Goal: Information Seeking & Learning: Learn about a topic

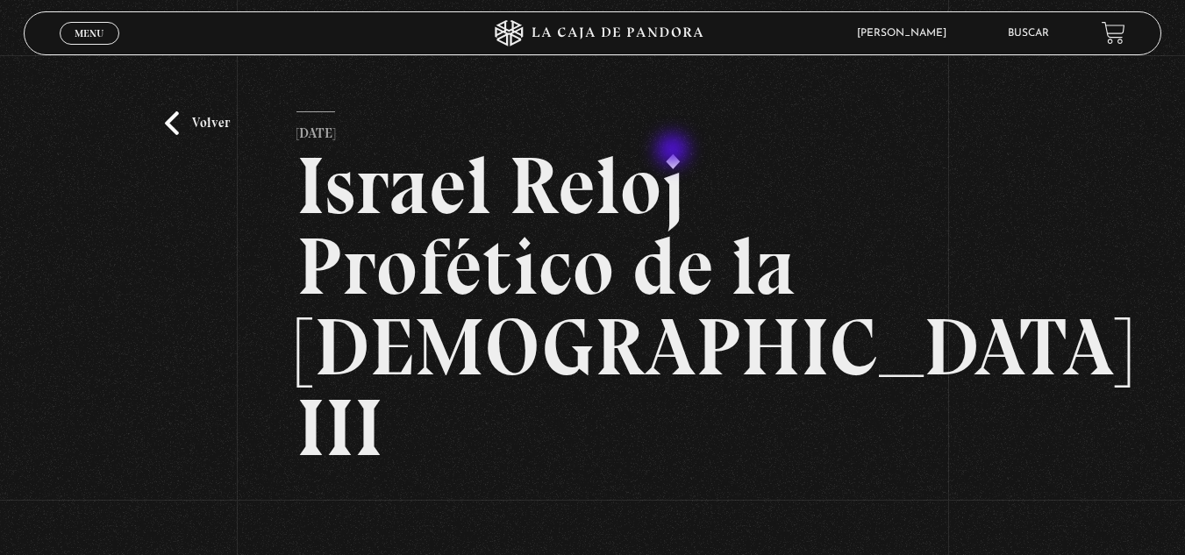
scroll to position [263, 0]
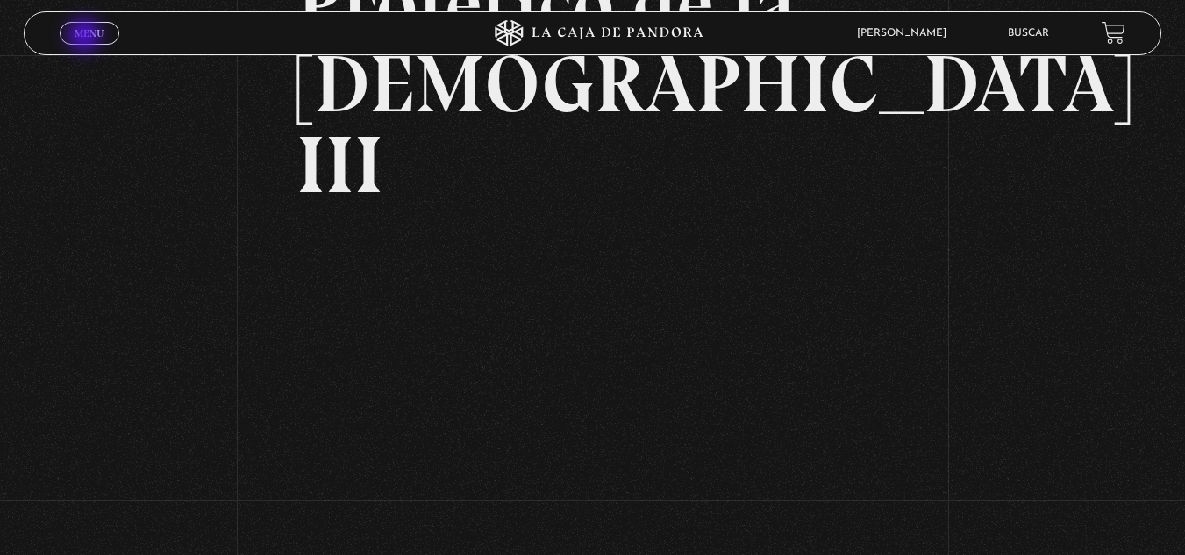
click at [86, 37] on span "Menu" at bounding box center [89, 33] width 29 height 11
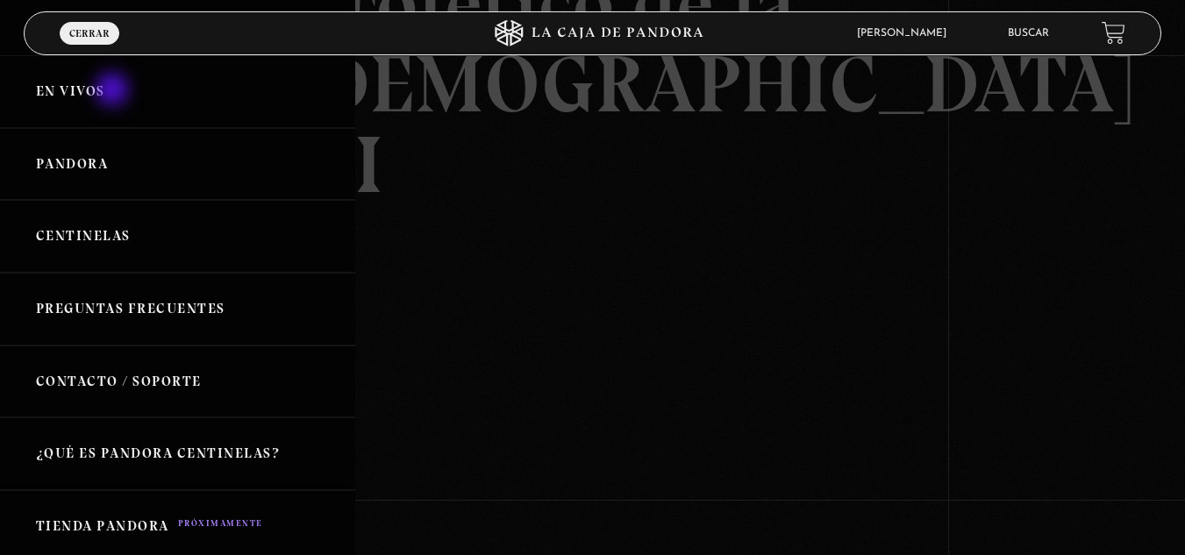
click at [114, 91] on link "En vivos" at bounding box center [177, 91] width 355 height 73
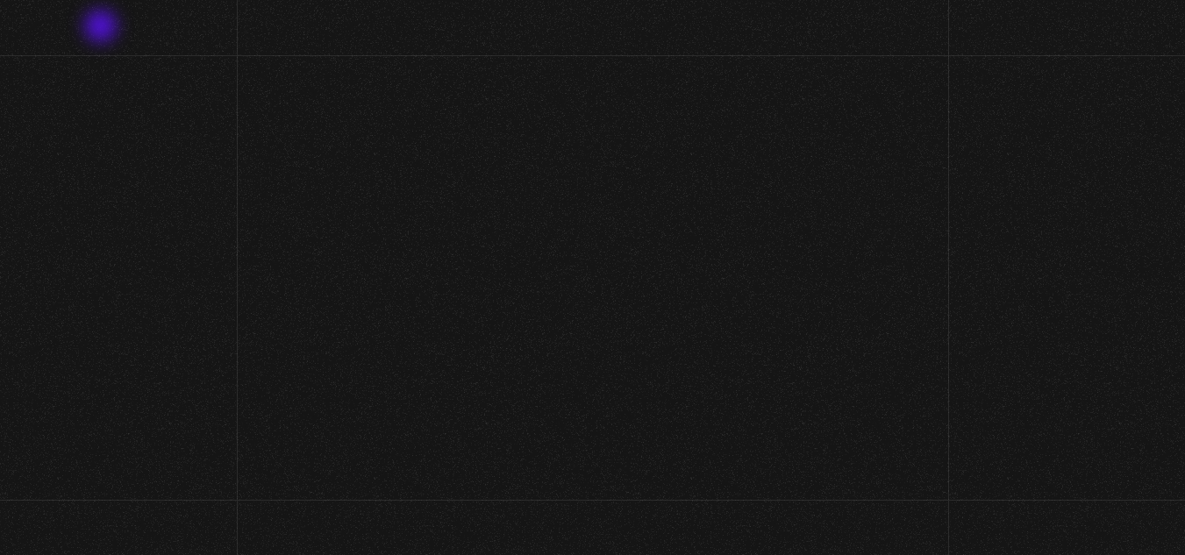
click at [103, 32] on span "Menu" at bounding box center [96, 33] width 29 height 11
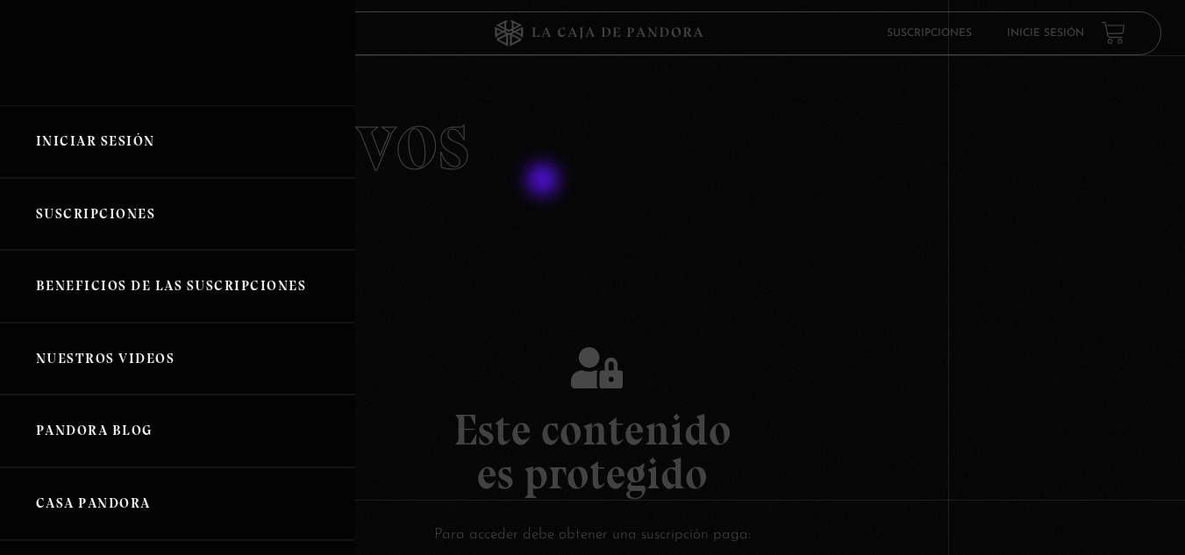
drag, startPoint x: 938, startPoint y: 239, endPoint x: 936, endPoint y: 226, distance: 13.3
click at [936, 231] on div at bounding box center [592, 277] width 1185 height 555
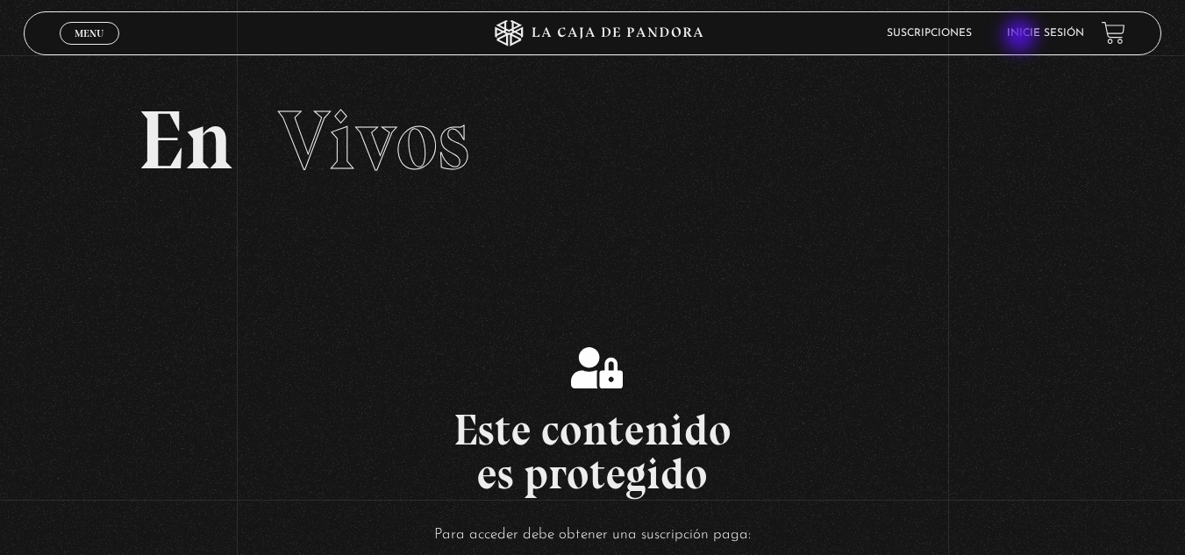
click at [1038, 34] on link "Inicie sesión" at bounding box center [1045, 33] width 77 height 11
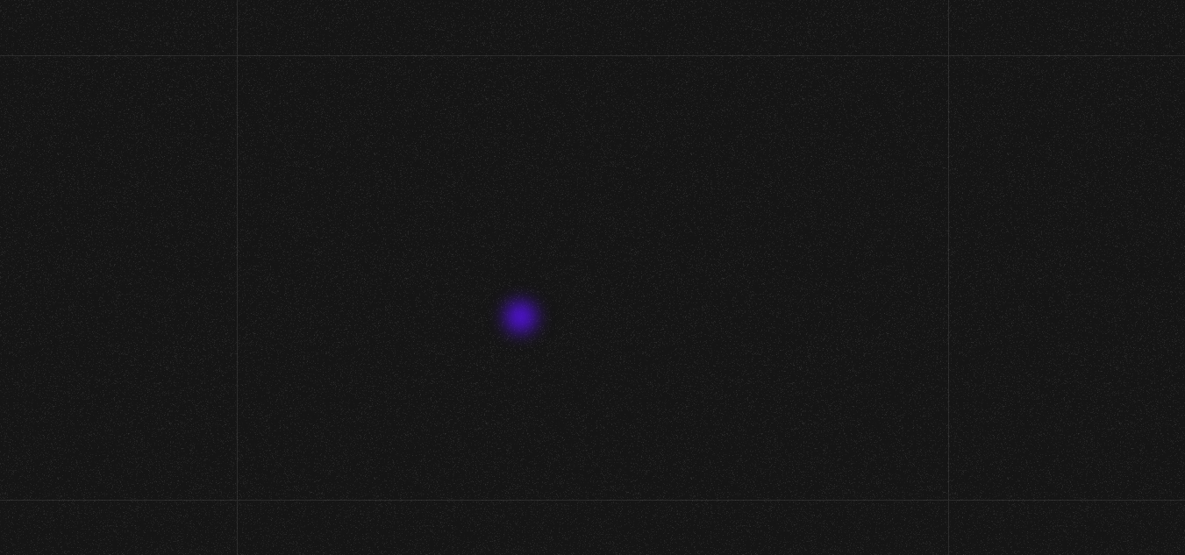
scroll to position [214, 0]
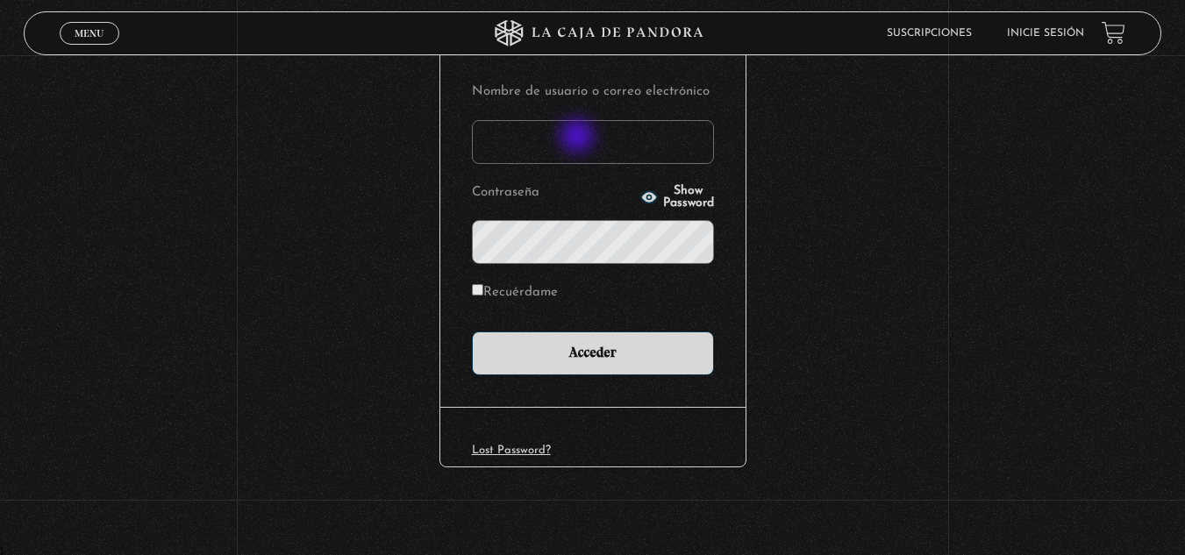
click at [578, 135] on input "Nombre de usuario o correo electrónico" at bounding box center [593, 142] width 242 height 44
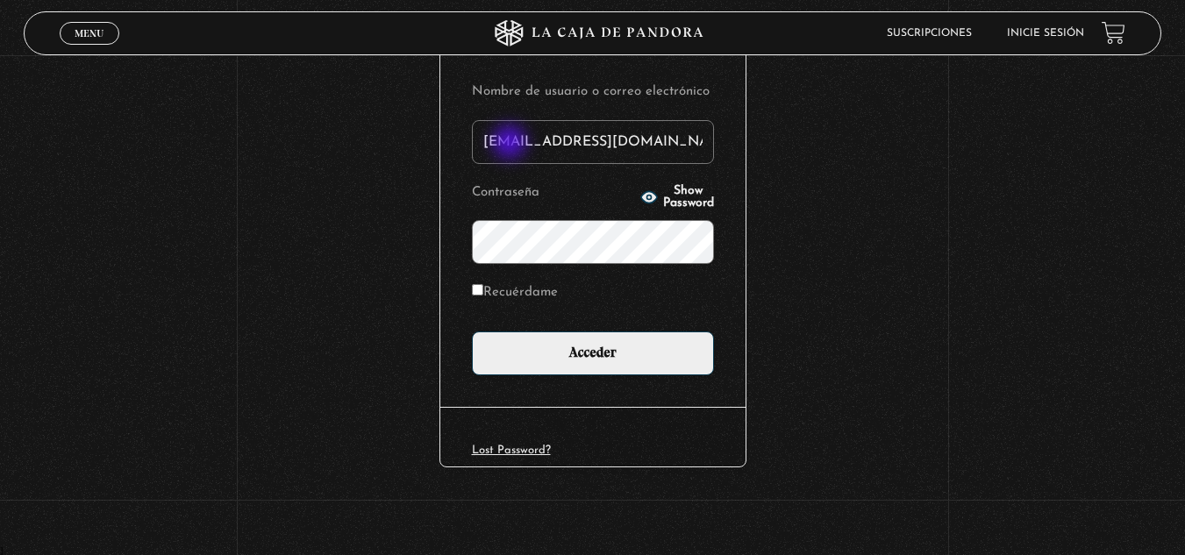
click at [511, 144] on input "karina.chavesgodinez@gmail.com" at bounding box center [593, 142] width 242 height 44
type input "bussoni"
click at [640, 189] on icon "button" at bounding box center [649, 198] width 18 height 18
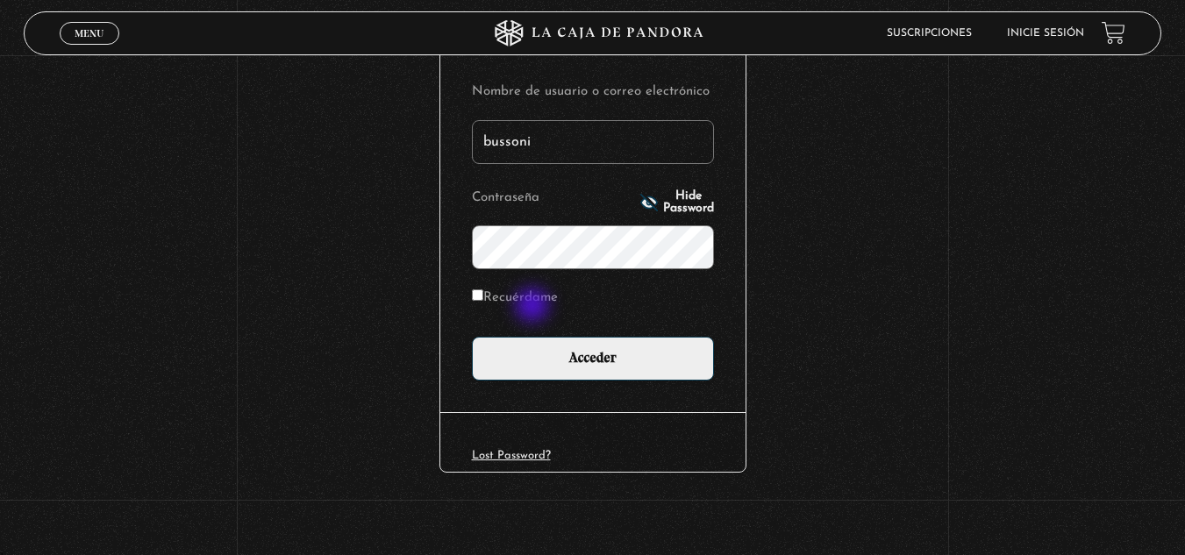
click at [534, 307] on label "Recuérdame" at bounding box center [515, 298] width 86 height 27
click at [483, 301] on input "Recuérdame" at bounding box center [477, 294] width 11 height 11
checkbox input "true"
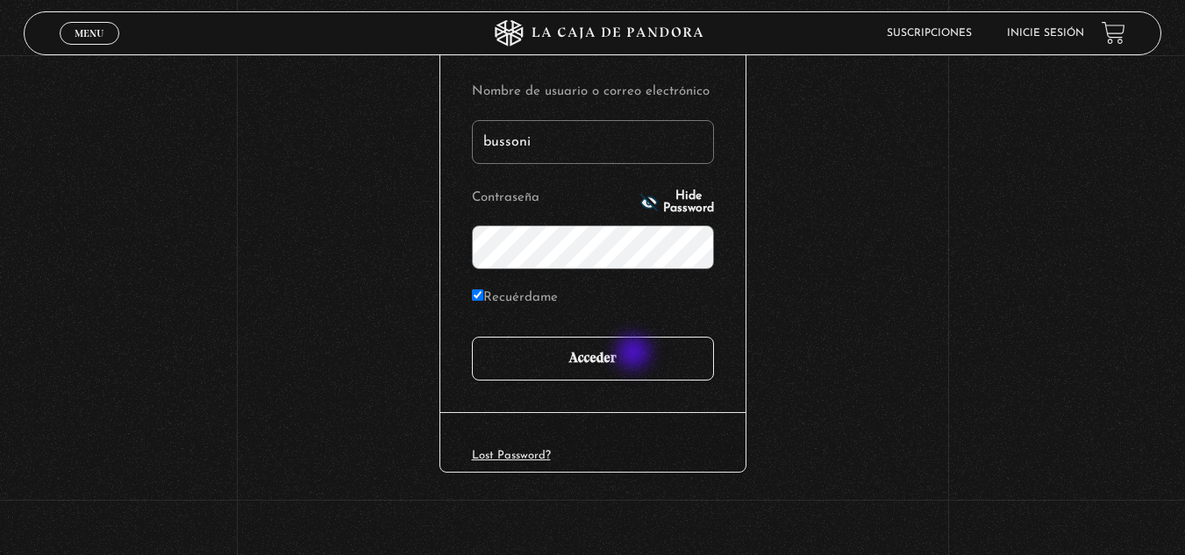
click at [635, 354] on input "Acceder" at bounding box center [593, 359] width 242 height 44
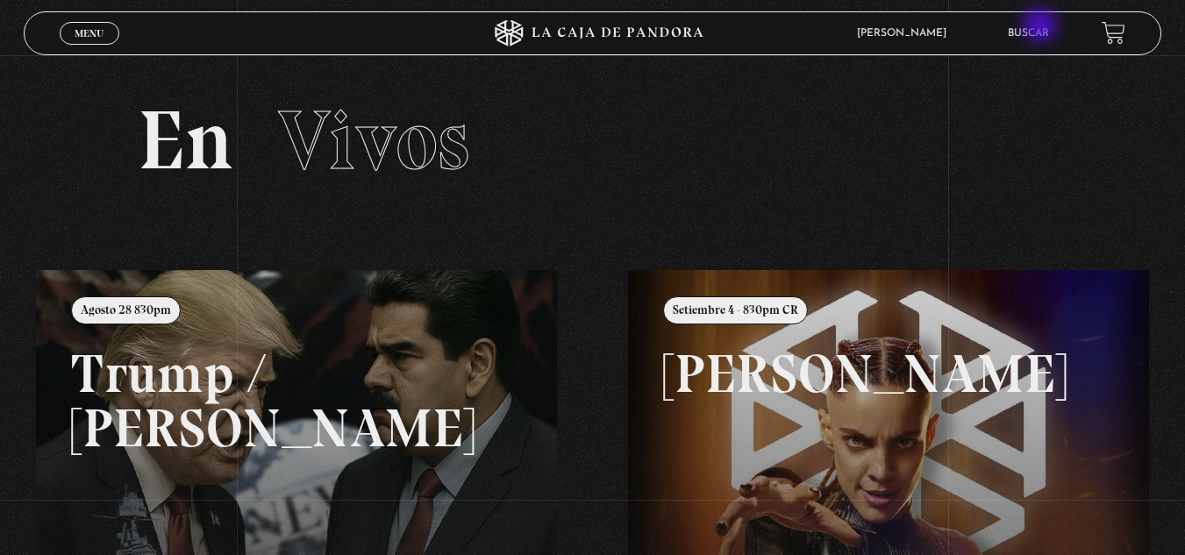
click at [1042, 26] on li "Buscar" at bounding box center [1027, 32] width 41 height 27
click at [1042, 32] on link "Buscar" at bounding box center [1027, 33] width 41 height 11
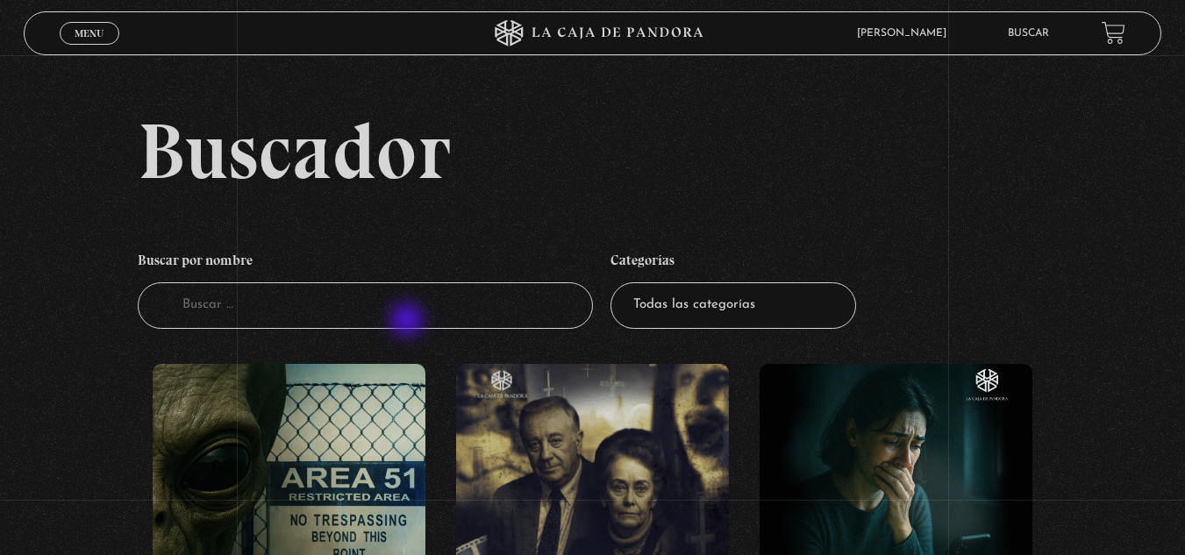
click at [409, 320] on input "Buscador" at bounding box center [365, 305] width 455 height 46
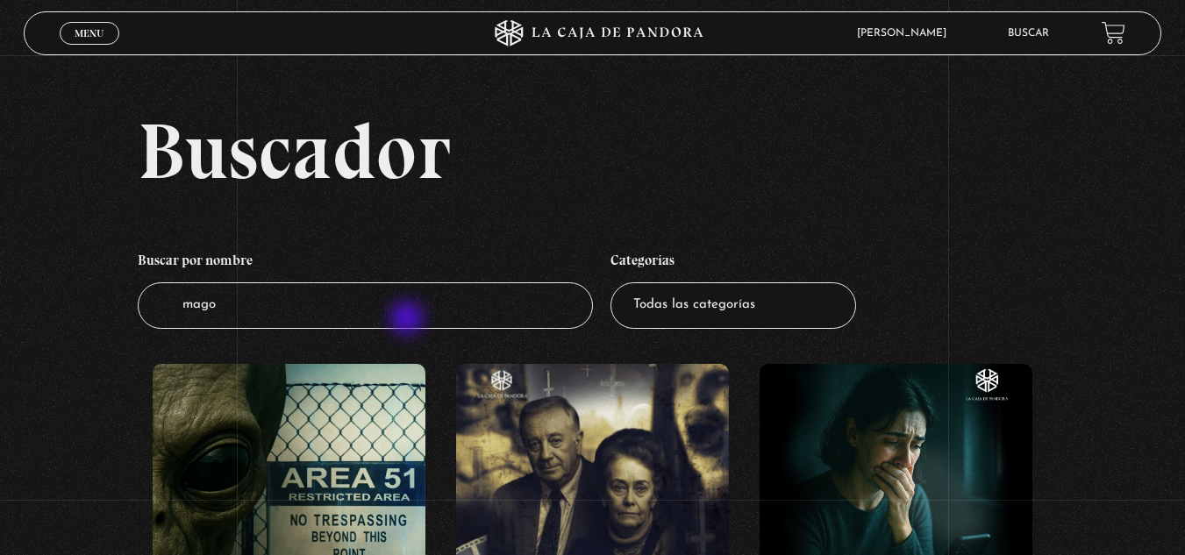
type input "magos"
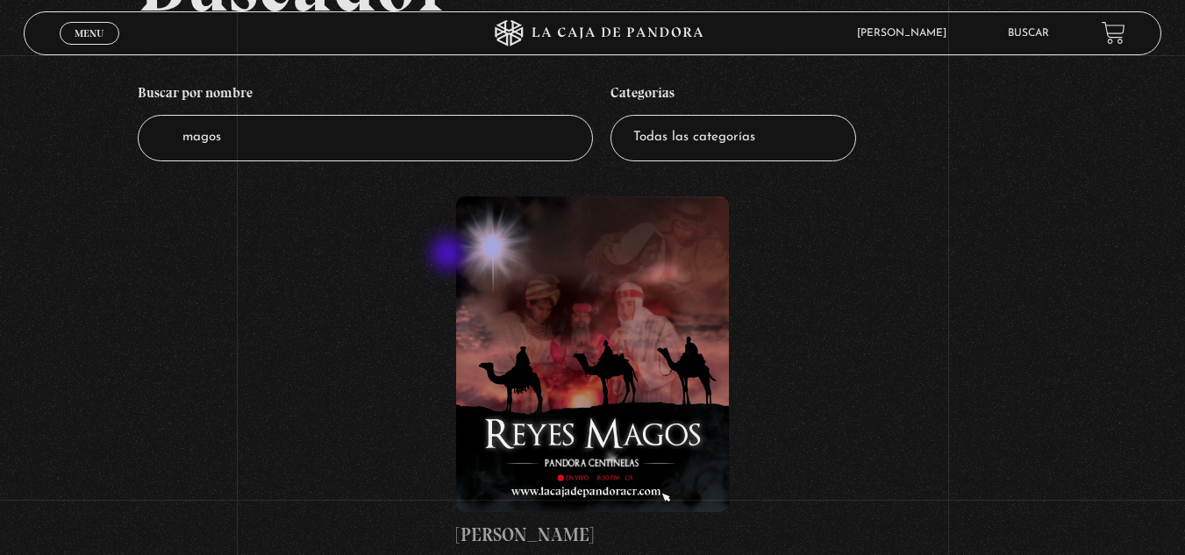
scroll to position [175, 0]
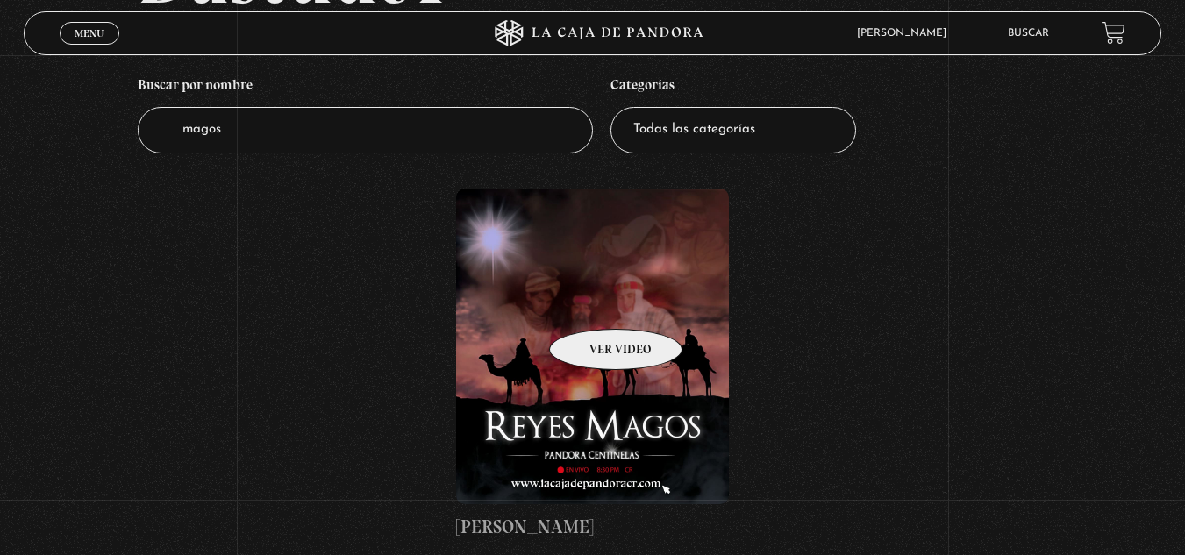
click at [596, 303] on figure at bounding box center [592, 347] width 273 height 316
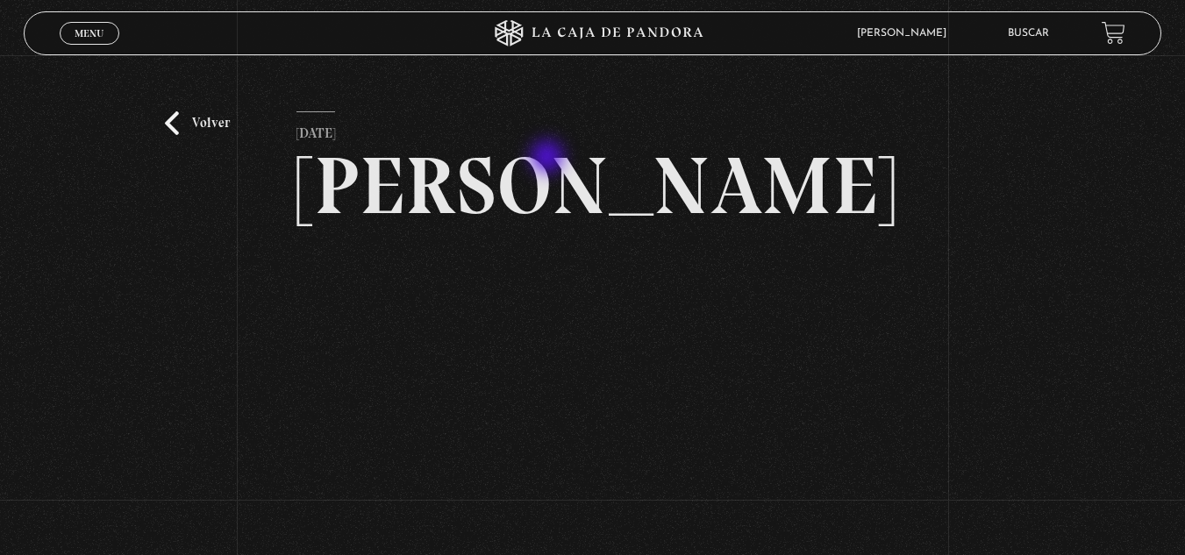
scroll to position [88, 0]
